Goal: Information Seeking & Learning: Learn about a topic

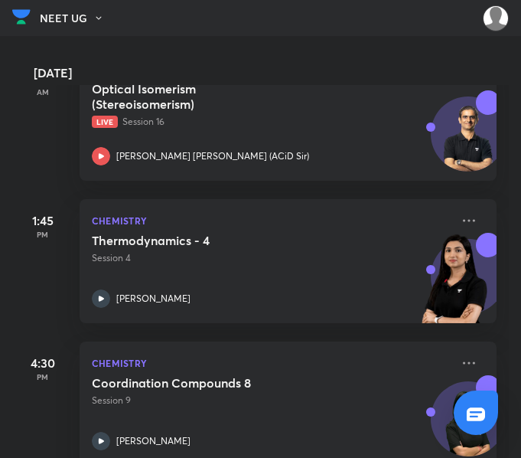
scroll to position [149, 0]
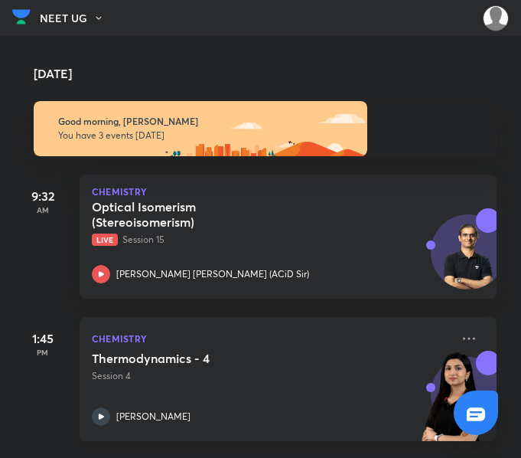
scroll to position [149, 0]
